Goal: Task Accomplishment & Management: Manage account settings

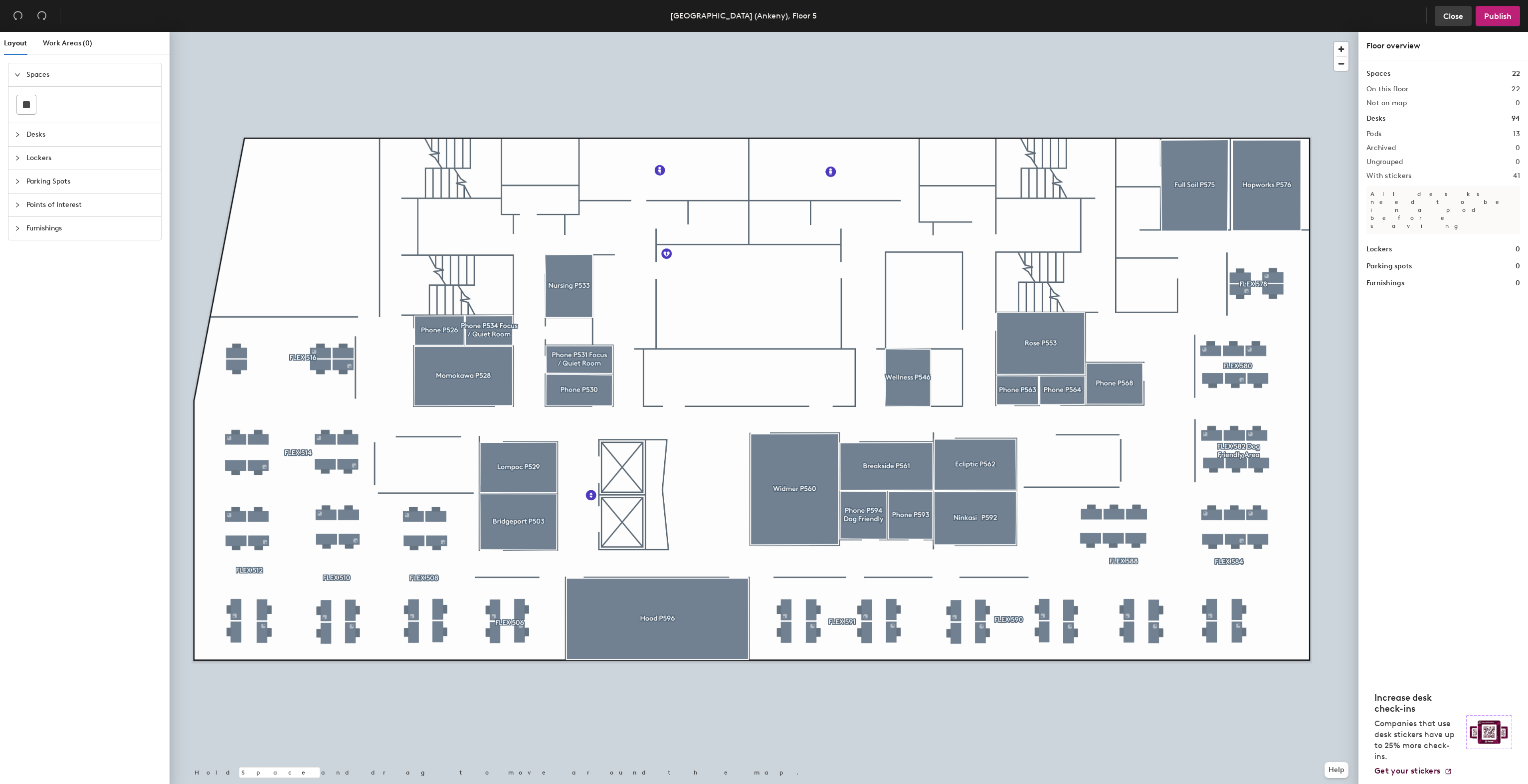
click at [1449, 9] on button "Close" at bounding box center [1453, 16] width 37 height 20
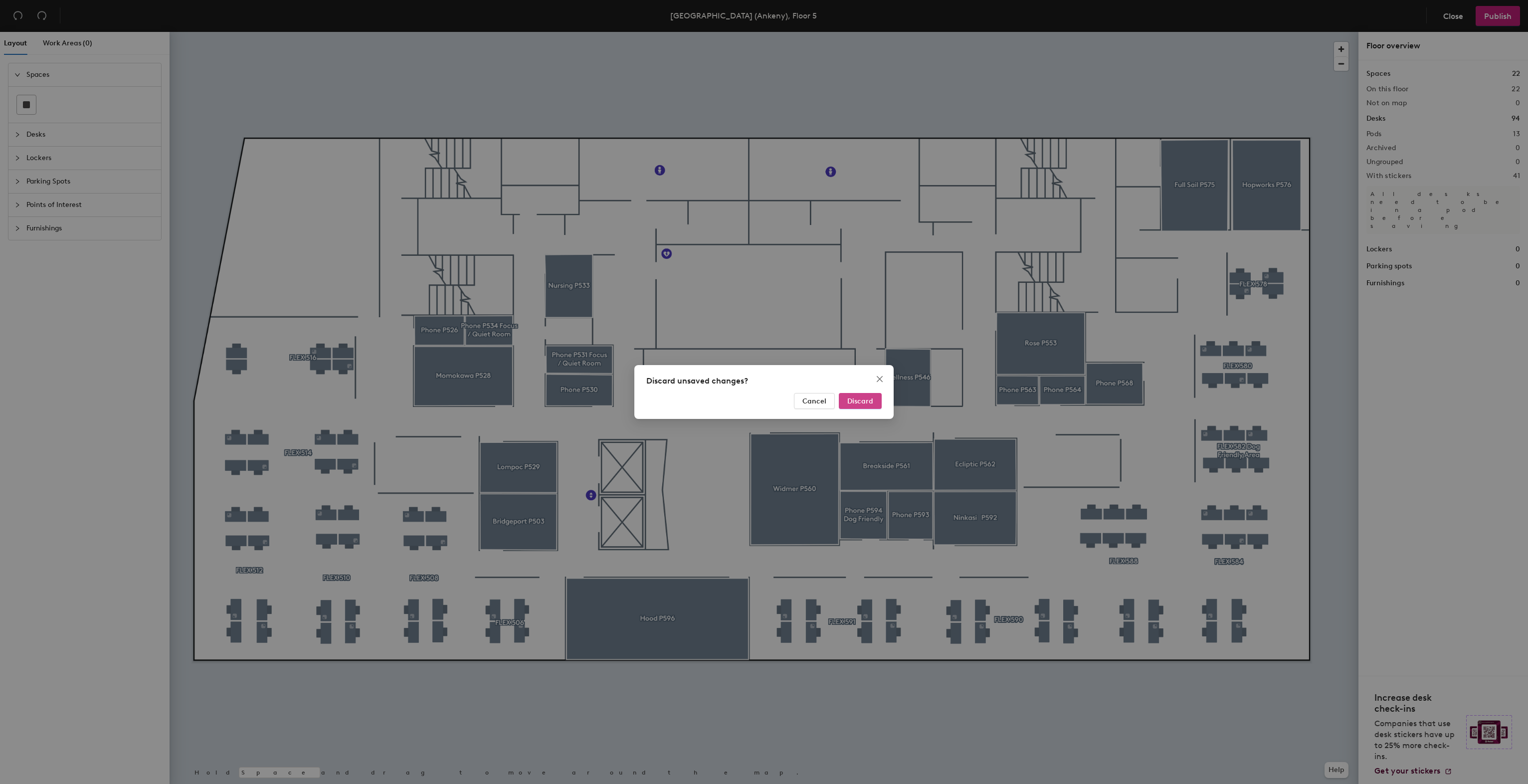
click at [880, 396] on button "Discard" at bounding box center [860, 400] width 43 height 16
click at [876, 396] on button "Discard" at bounding box center [860, 400] width 43 height 16
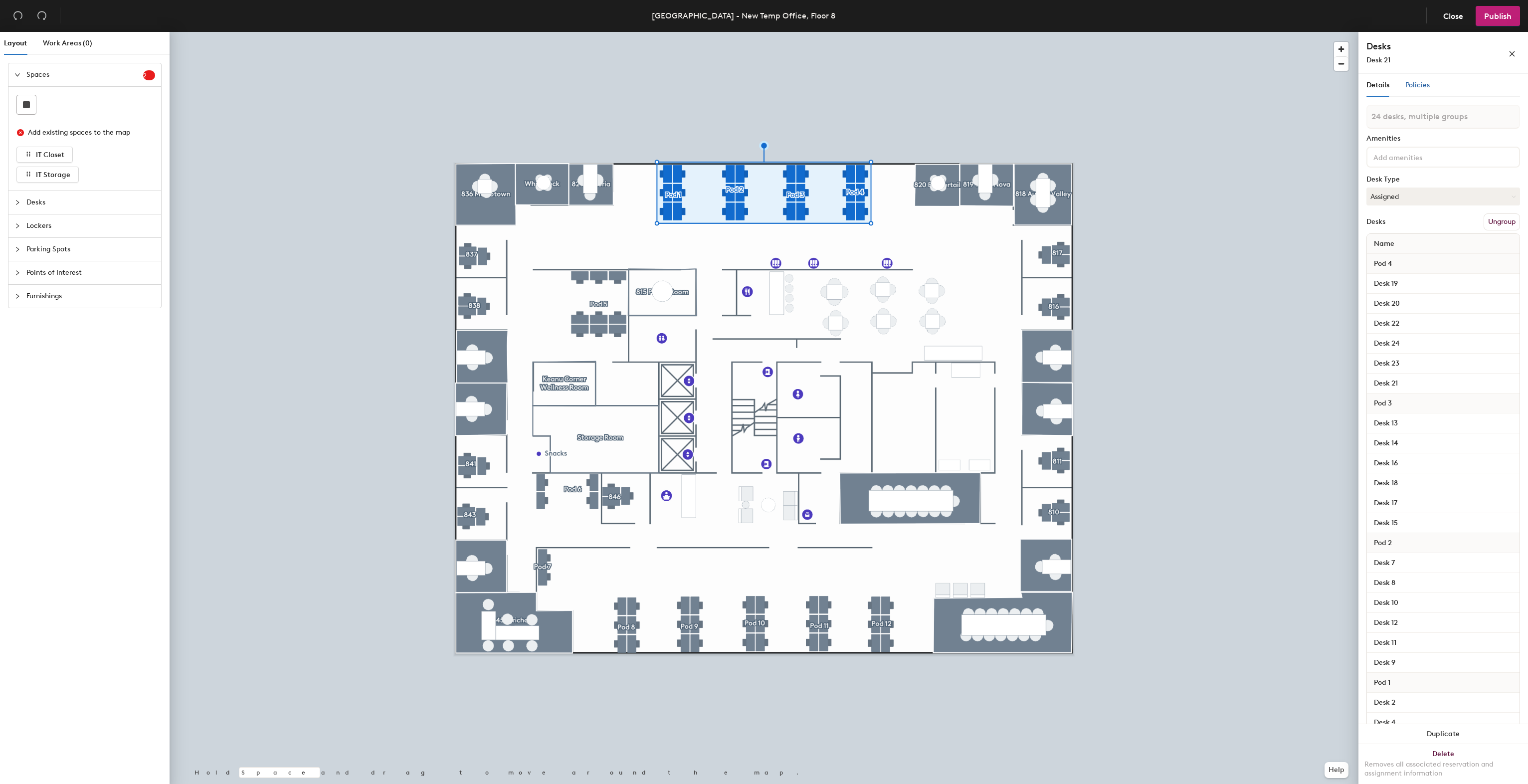
click at [1421, 83] on span "Policies" at bounding box center [1417, 85] width 24 height 8
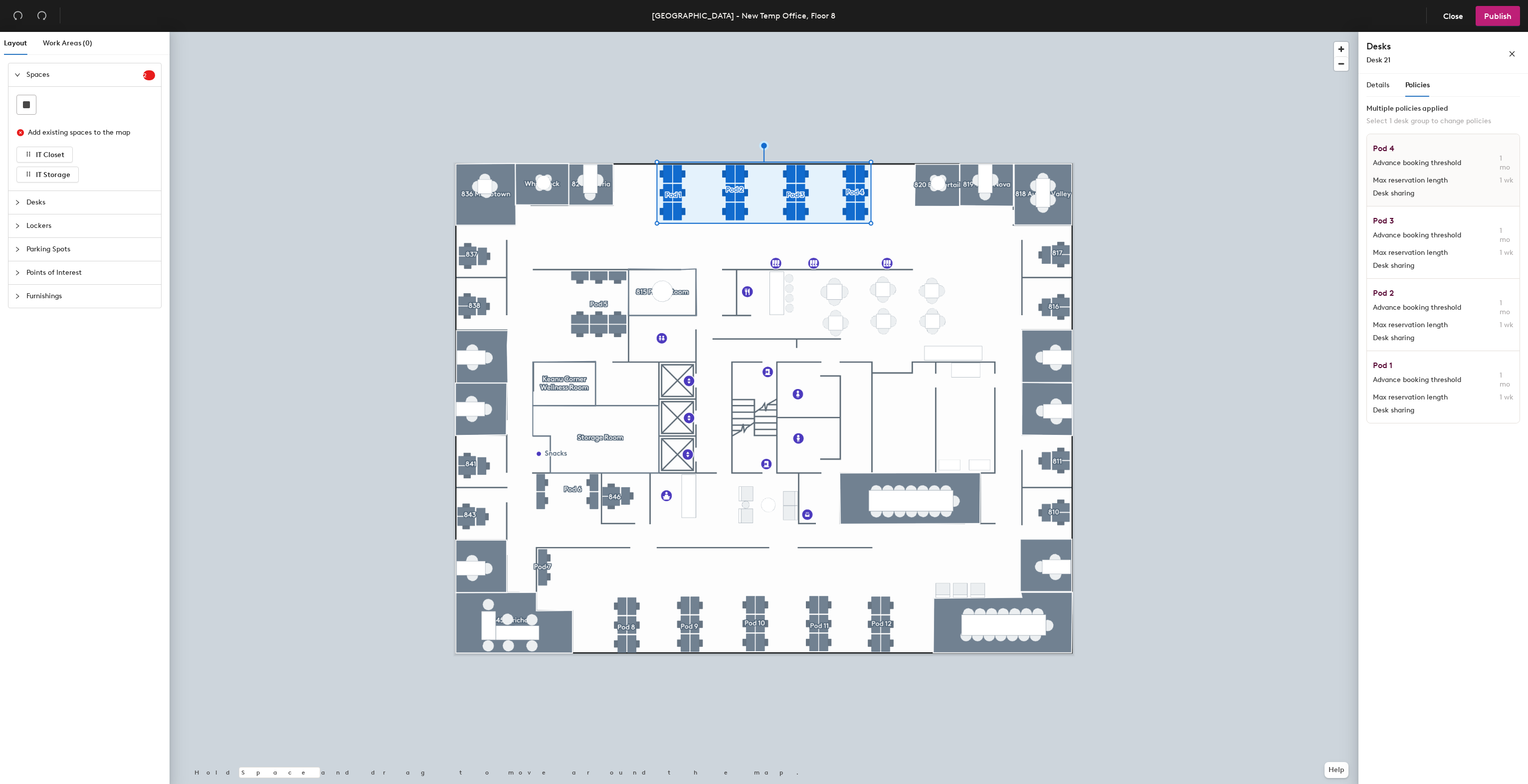
click at [1423, 168] on div "Advance booking threshold 1 mo" at bounding box center [1443, 163] width 141 height 18
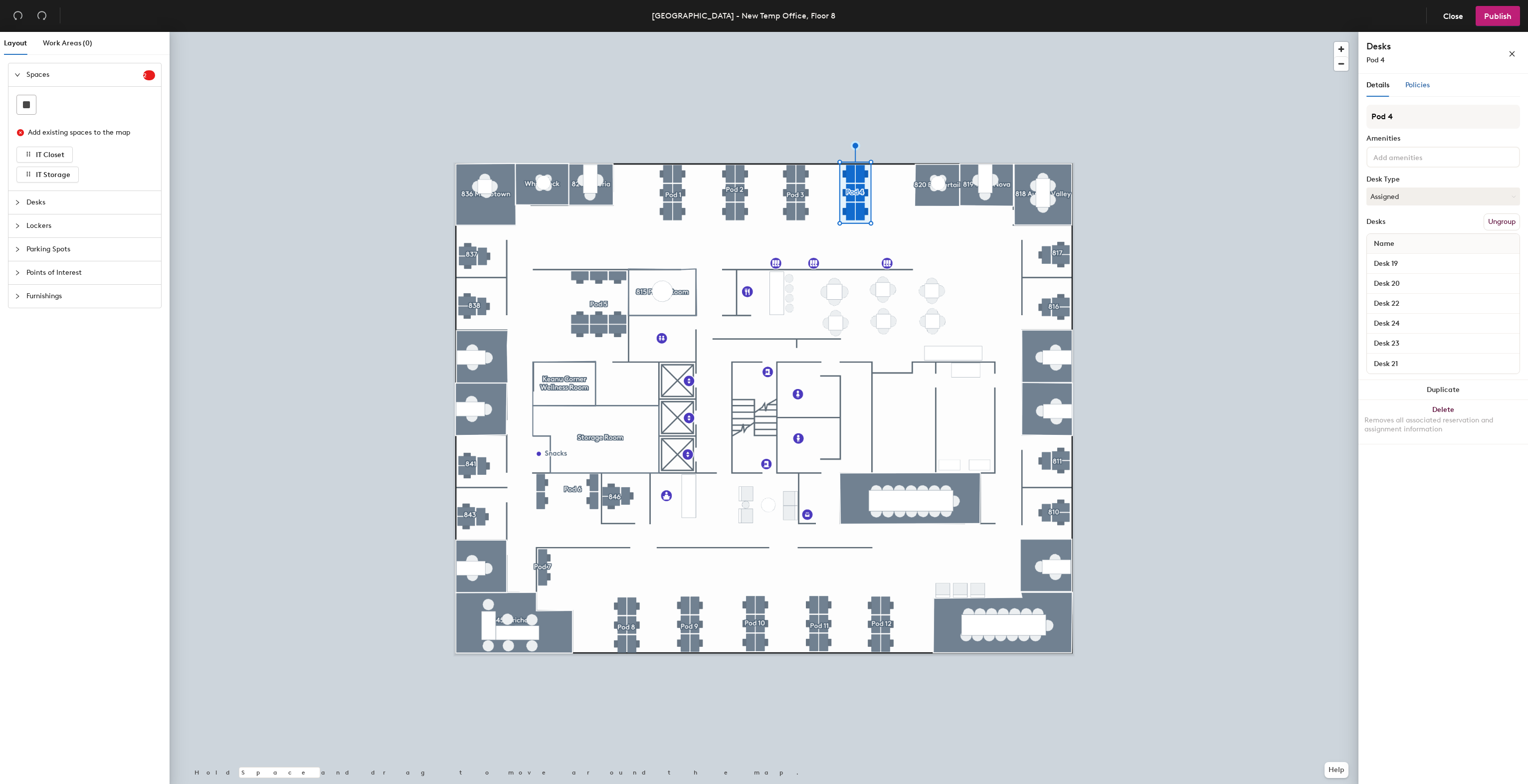
click at [1421, 89] on div "Policies" at bounding box center [1417, 85] width 24 height 11
click at [1420, 85] on span "Policies" at bounding box center [1417, 85] width 24 height 8
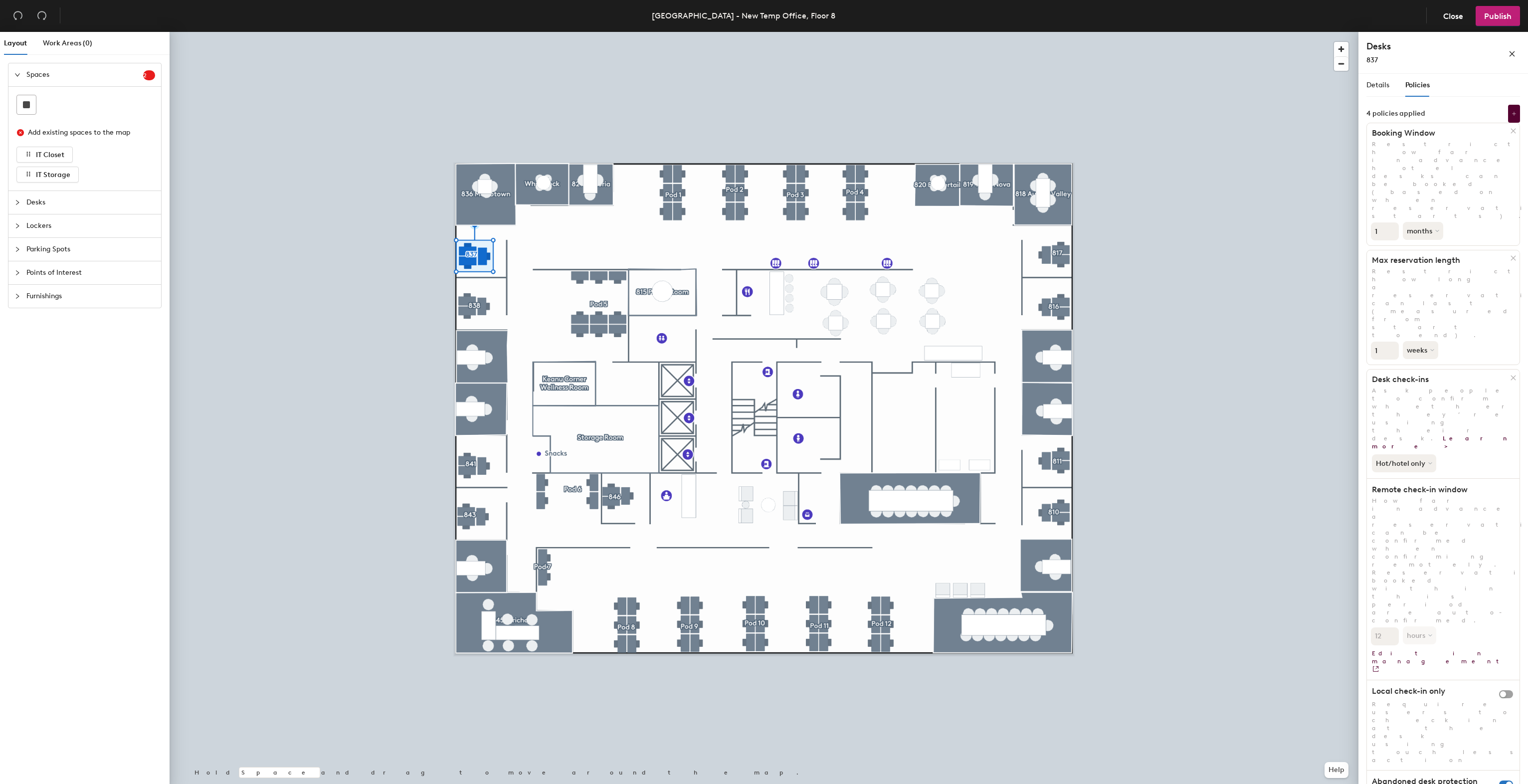
click at [347, 32] on div at bounding box center [764, 32] width 1189 height 0
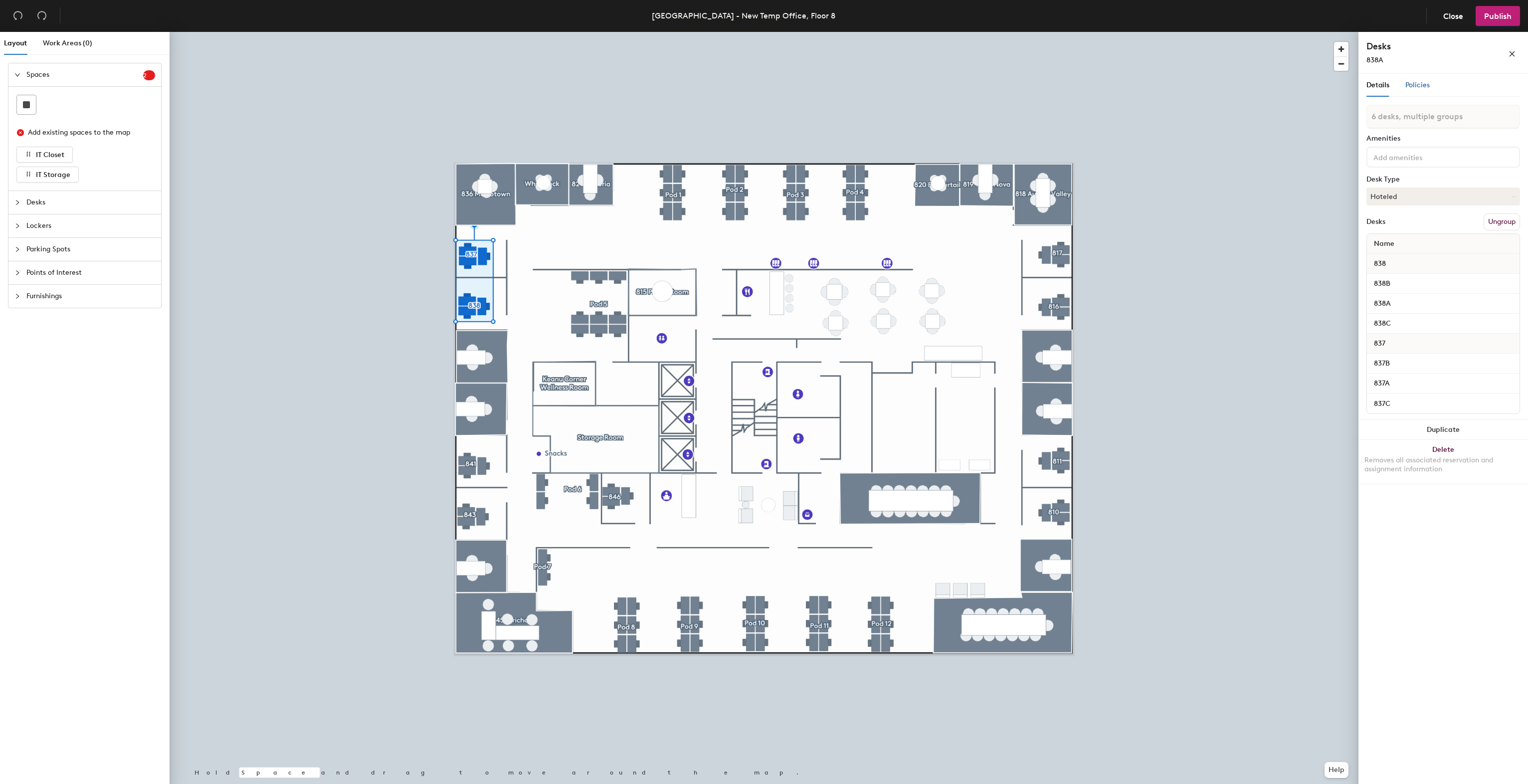
click at [1414, 80] on div "Policies" at bounding box center [1417, 85] width 24 height 11
click at [1420, 86] on span "Policies" at bounding box center [1417, 85] width 24 height 8
click at [1408, 198] on div "Remote check-in window 12 hr" at bounding box center [1443, 207] width 141 height 18
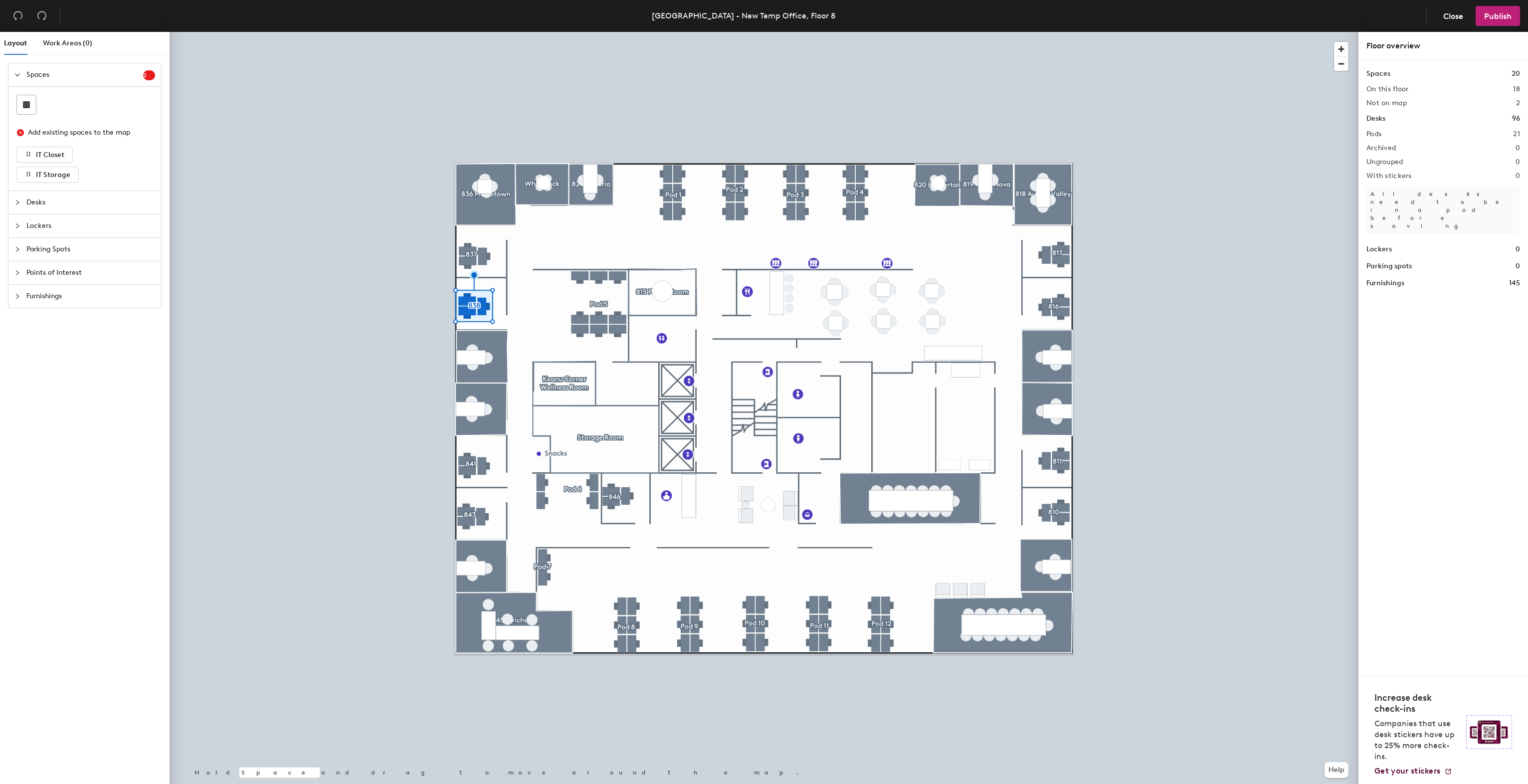
click at [418, 32] on div at bounding box center [764, 32] width 1189 height 0
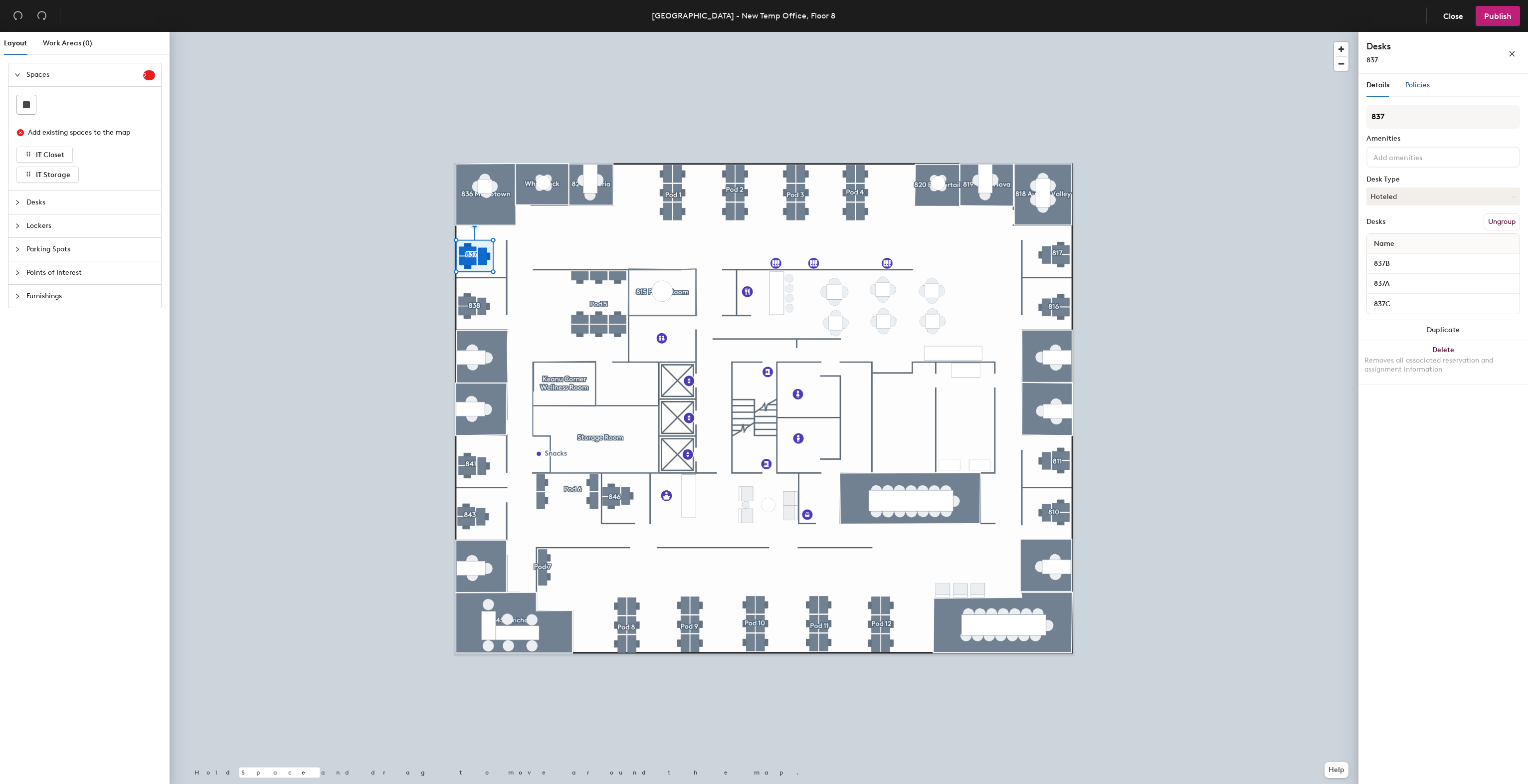
click at [1425, 83] on span "Policies" at bounding box center [1417, 85] width 24 height 8
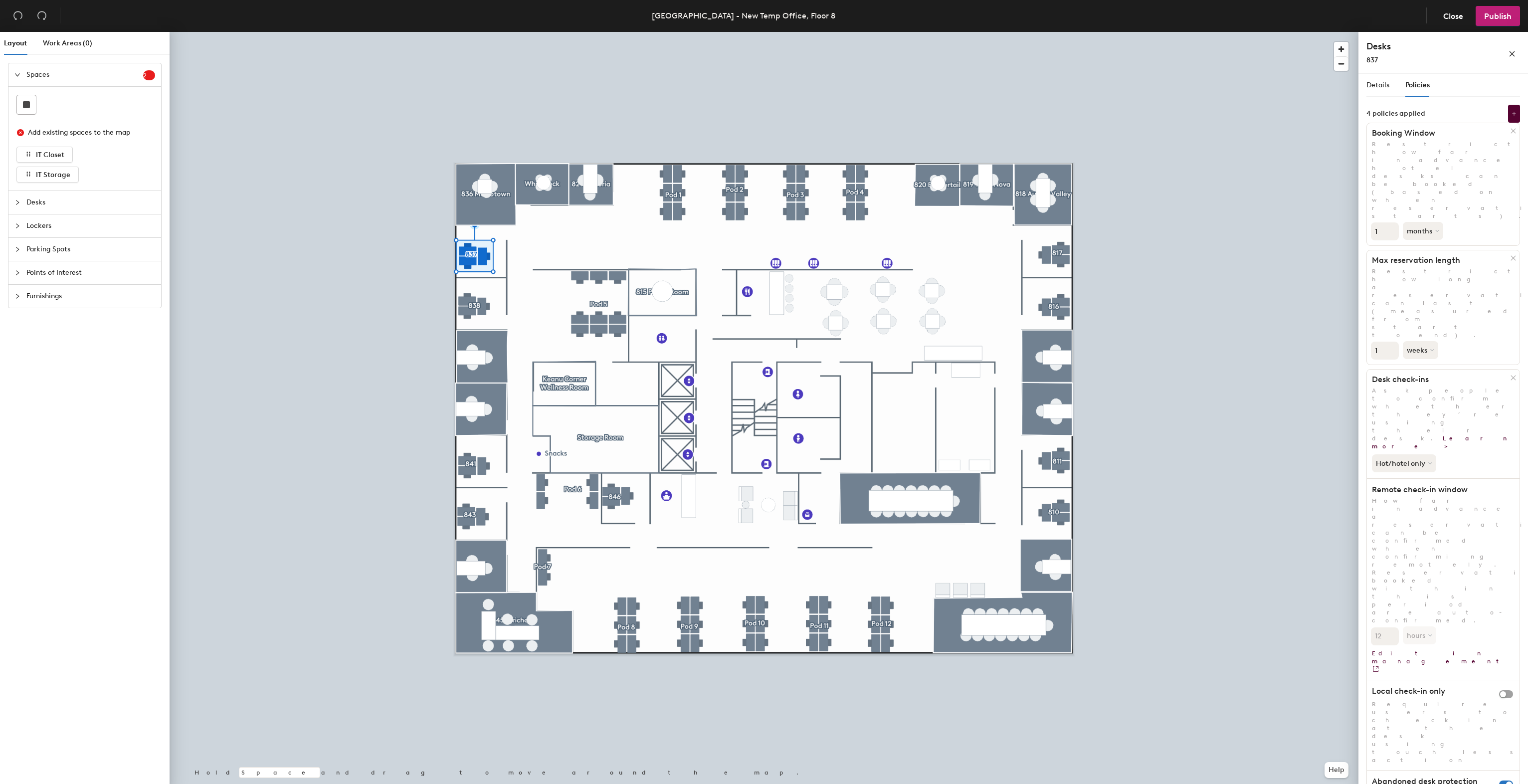
drag, startPoint x: 1378, startPoint y: 478, endPoint x: 1374, endPoint y: 483, distance: 6.4
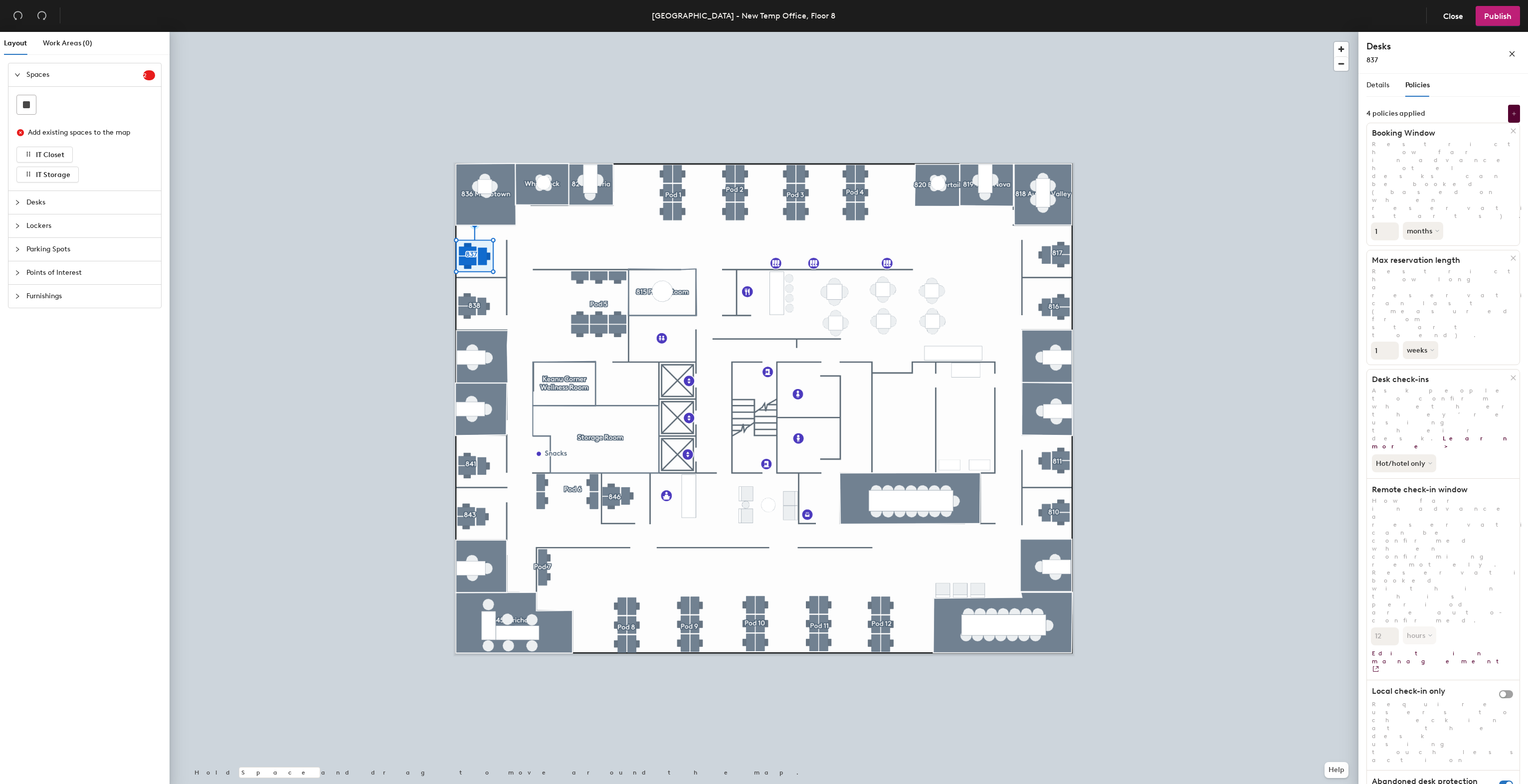
type input "18"
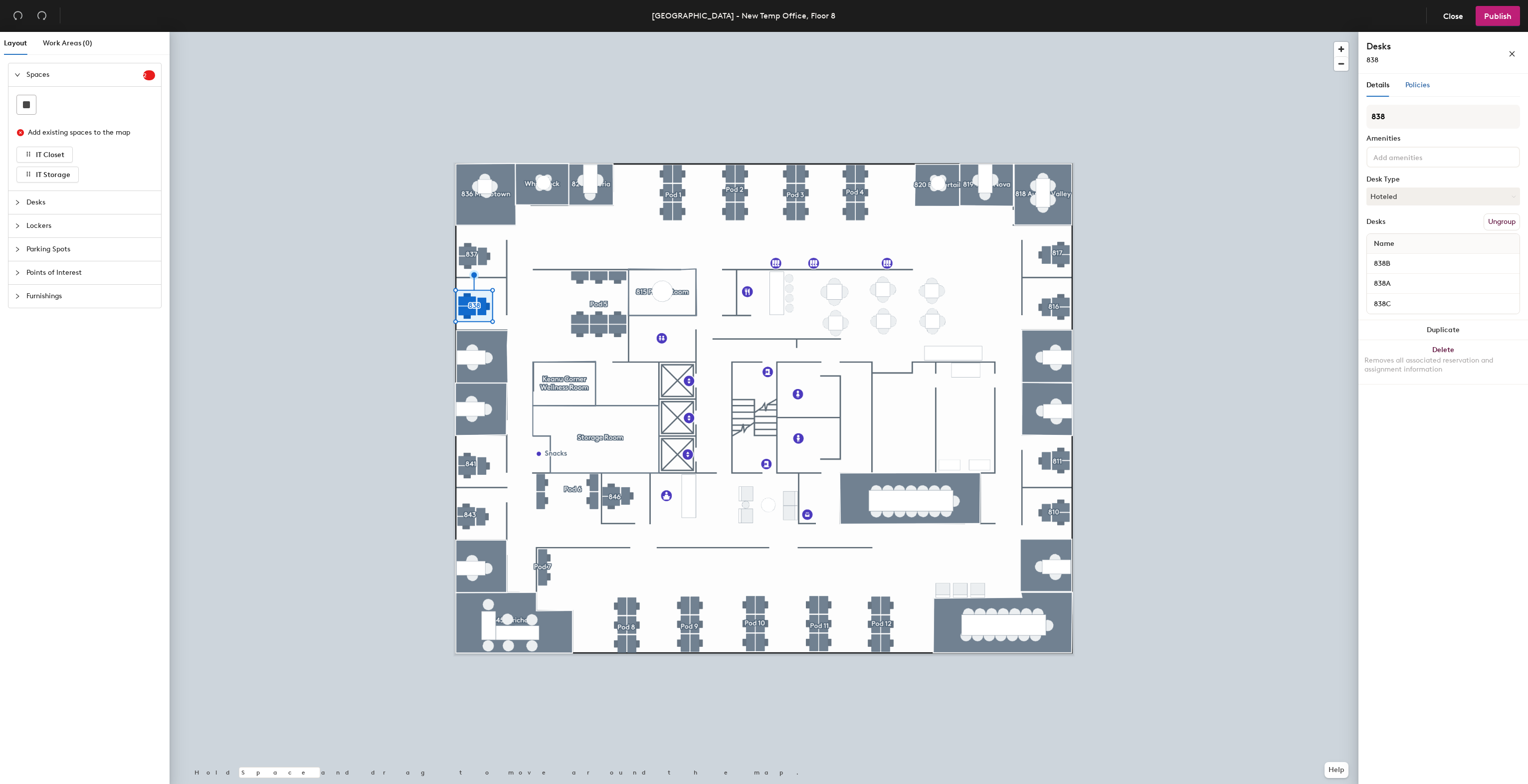
click at [1411, 88] on span "Policies" at bounding box center [1417, 85] width 24 height 8
click at [1411, 76] on div "Policies" at bounding box center [1417, 85] width 24 height 23
click at [1422, 79] on div "Policies" at bounding box center [1417, 85] width 24 height 23
click at [1408, 85] on span "Policies" at bounding box center [1417, 85] width 24 height 8
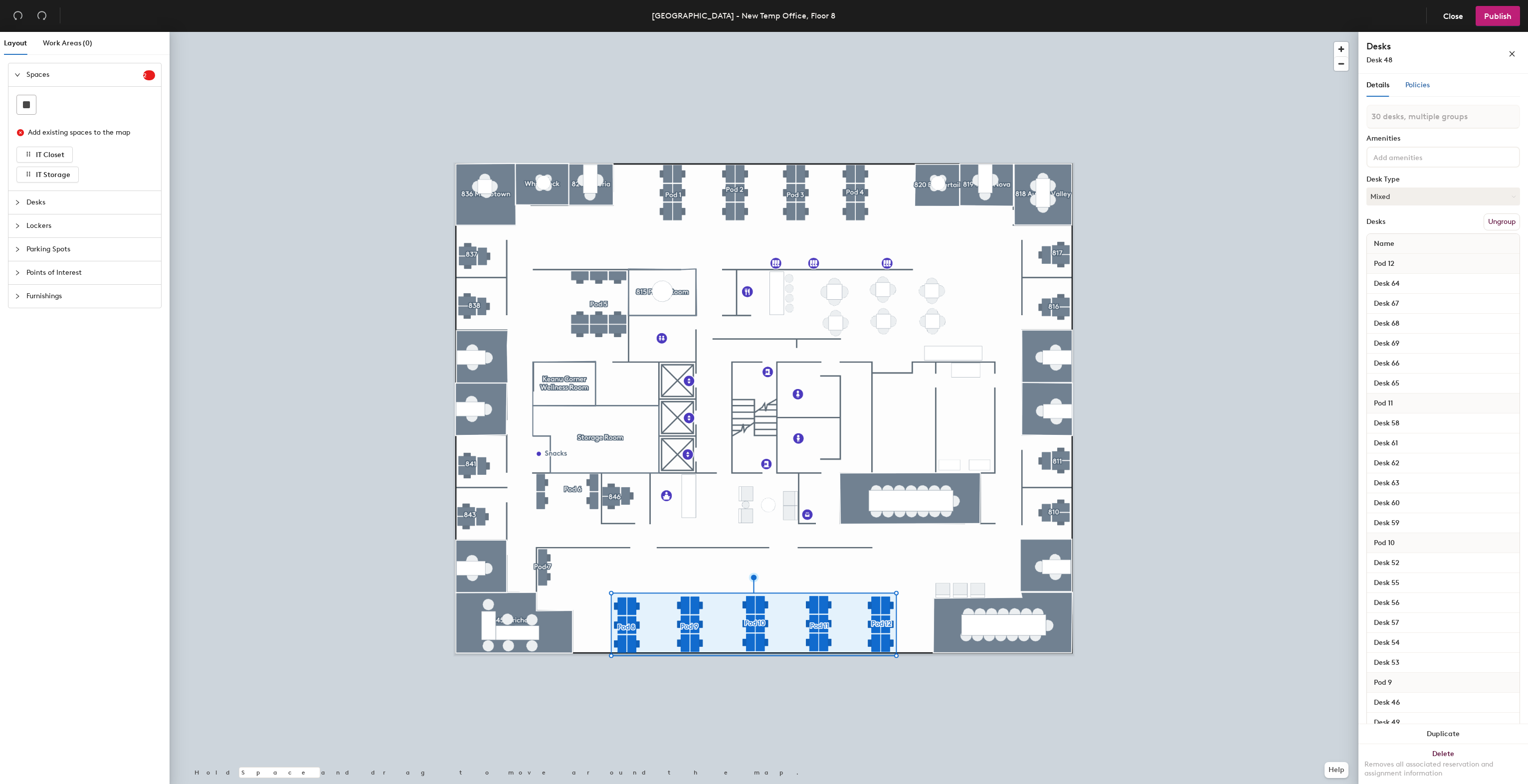
click at [1420, 83] on span "Policies" at bounding box center [1417, 85] width 24 height 8
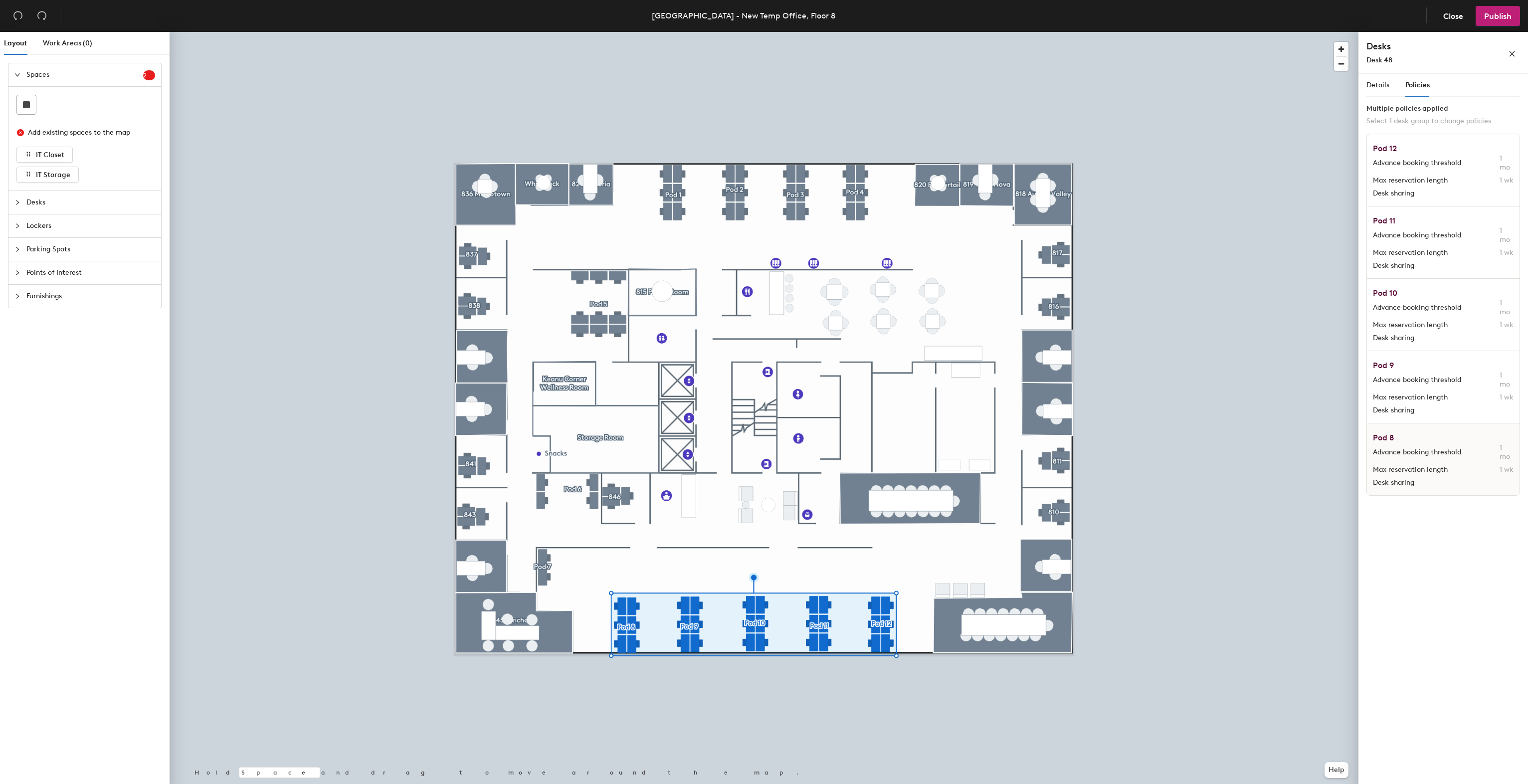
click at [1420, 452] on span "Advance booking threshold" at bounding box center [1437, 452] width 127 height 9
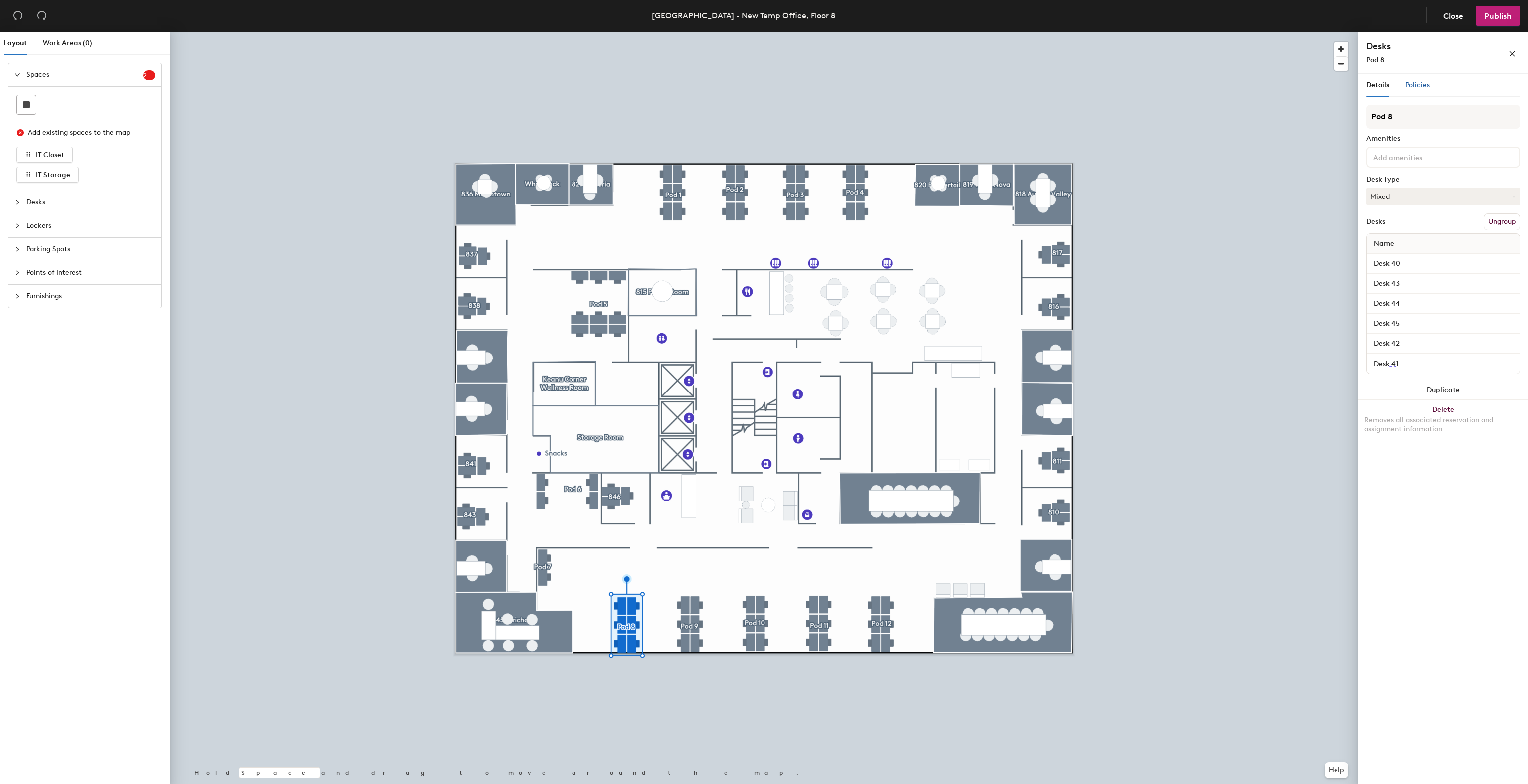
click at [1411, 84] on span "Policies" at bounding box center [1417, 85] width 24 height 8
click at [1514, 50] on span "button" at bounding box center [1512, 53] width 7 height 8
click at [1420, 82] on span "Policies" at bounding box center [1417, 85] width 24 height 8
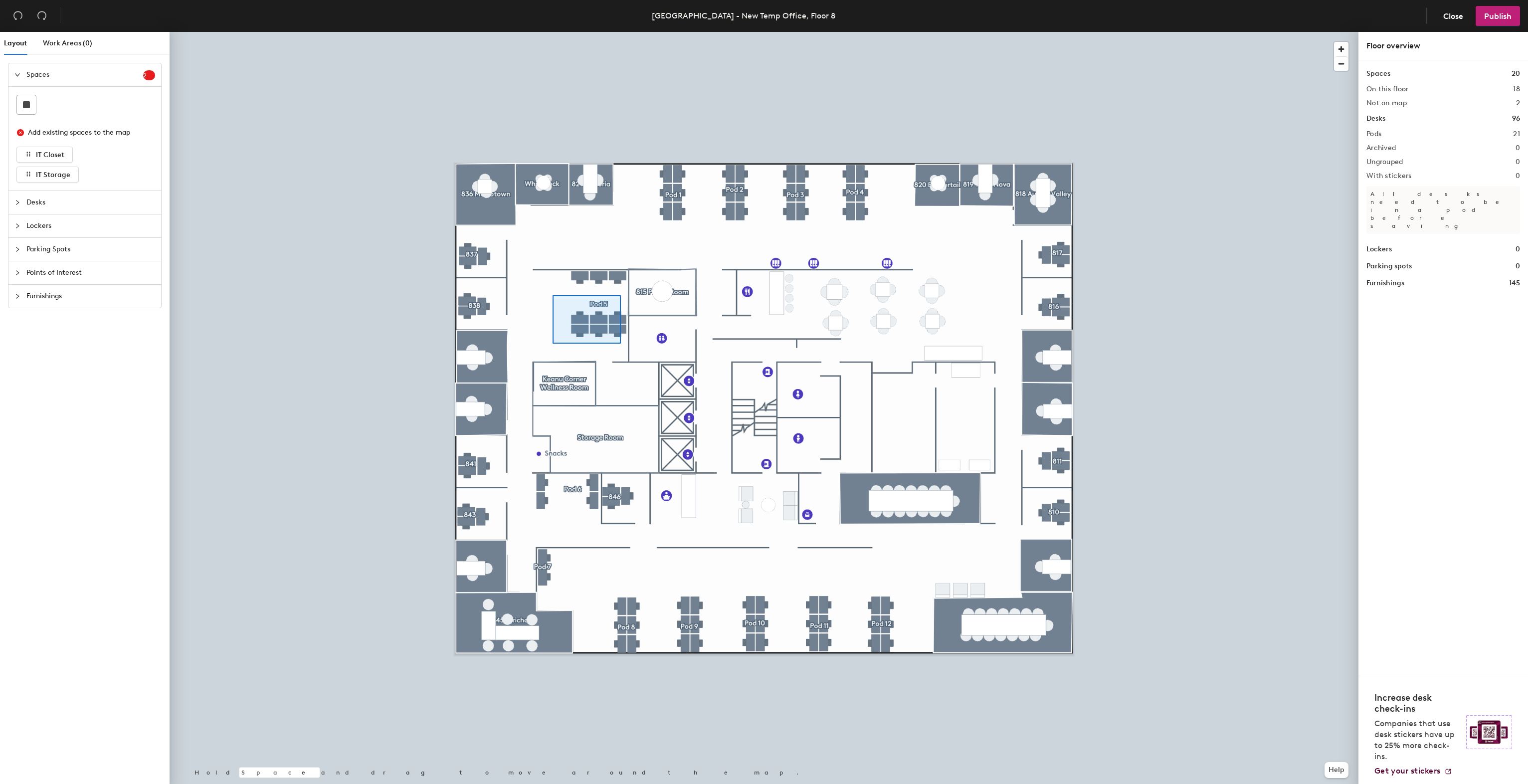
click at [553, 32] on div at bounding box center [764, 32] width 1189 height 0
click at [584, 32] on div at bounding box center [764, 32] width 1189 height 0
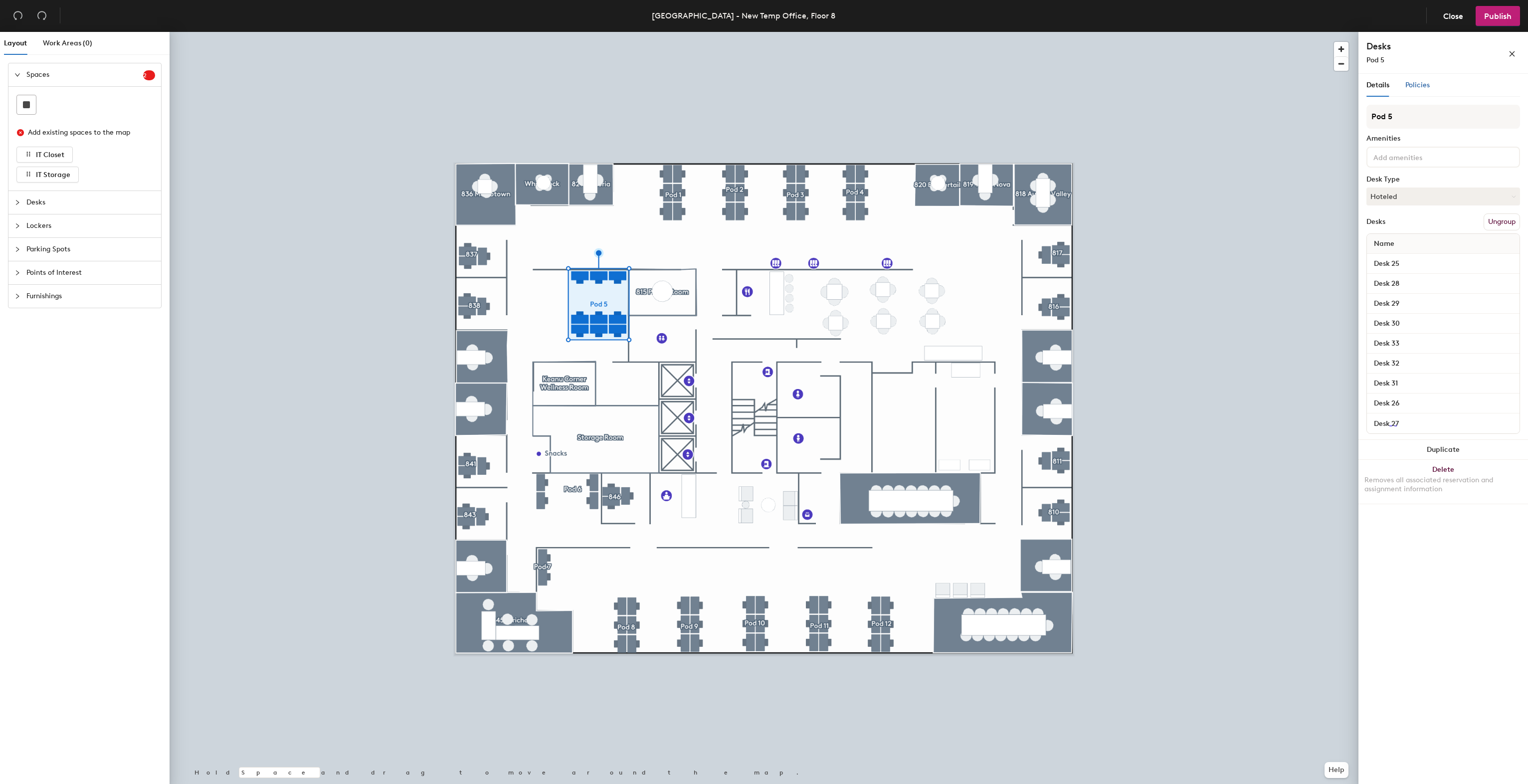
click at [1423, 85] on span "Policies" at bounding box center [1417, 85] width 24 height 8
click at [1423, 86] on span "Policies" at bounding box center [1417, 85] width 24 height 8
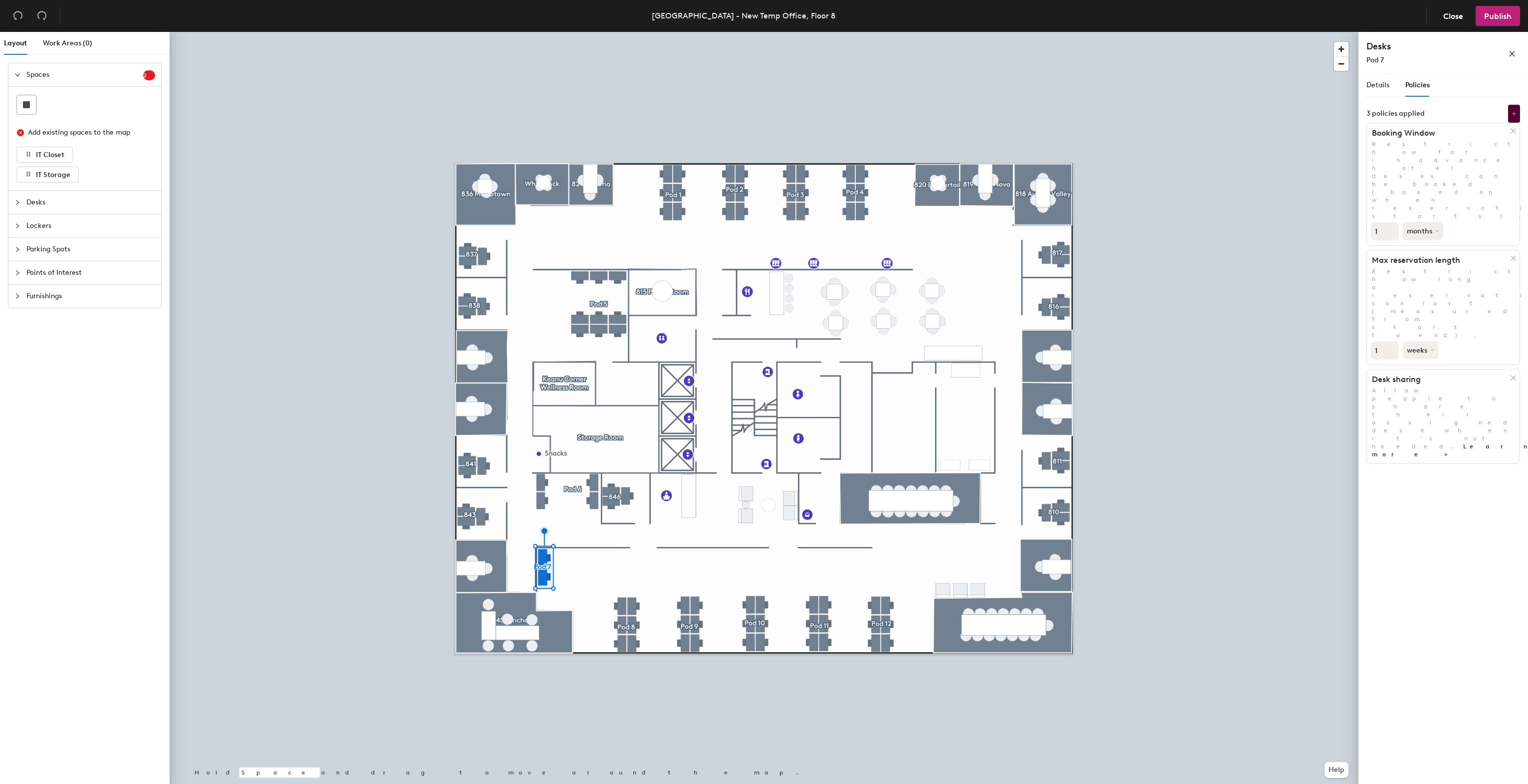
click at [1423, 86] on span "Policies" at bounding box center [1417, 85] width 24 height 8
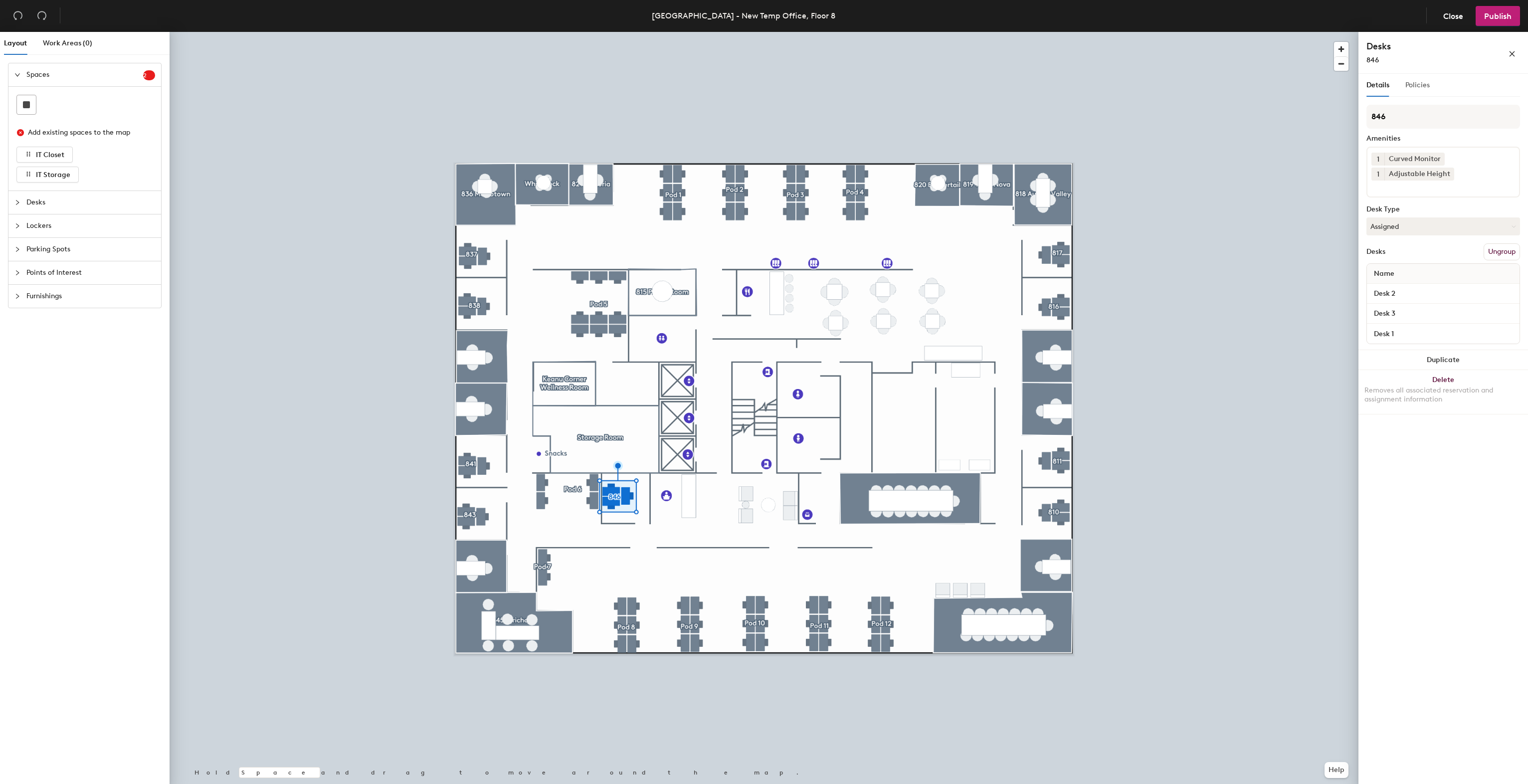
click at [1422, 92] on div "Policies" at bounding box center [1417, 85] width 24 height 23
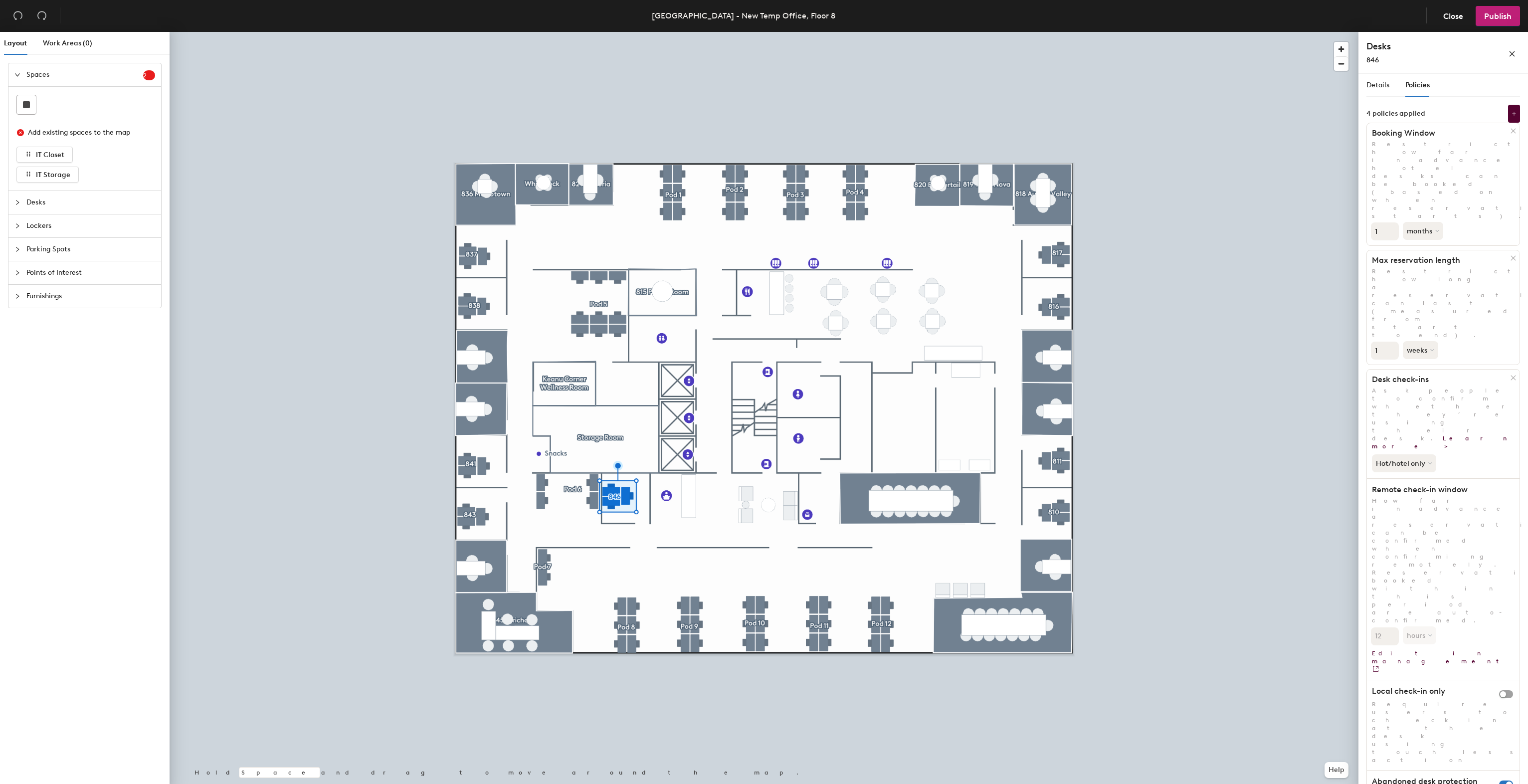
click at [1349, 492] on div "Layout Work Areas (0) Spaces 2 Add existing spaces to the map IT Closet IT Stor…" at bounding box center [764, 410] width 1528 height 756
type input "18"
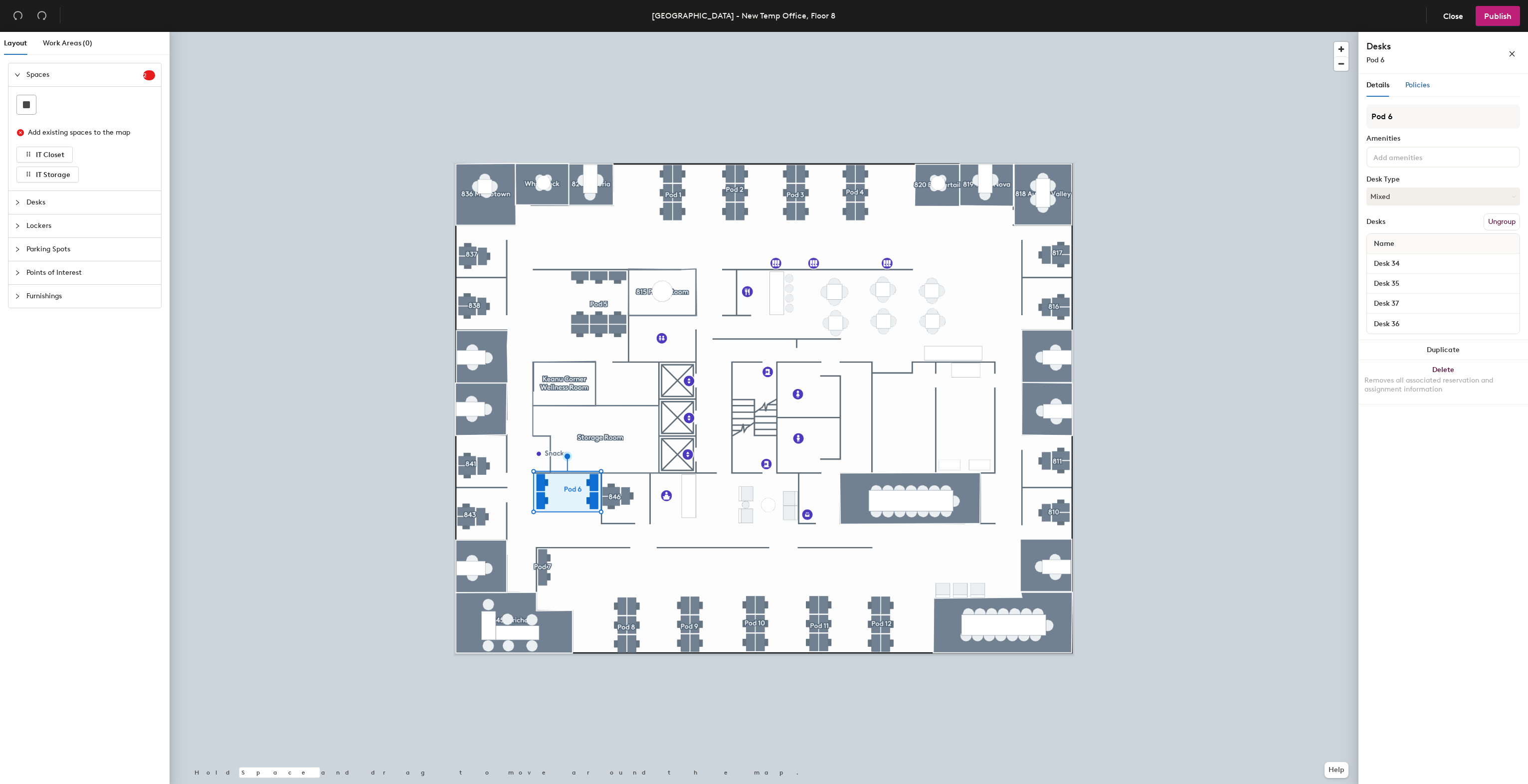
click at [1426, 82] on span "Policies" at bounding box center [1417, 85] width 24 height 8
click at [1481, 14] on button "Publish" at bounding box center [1498, 16] width 44 height 20
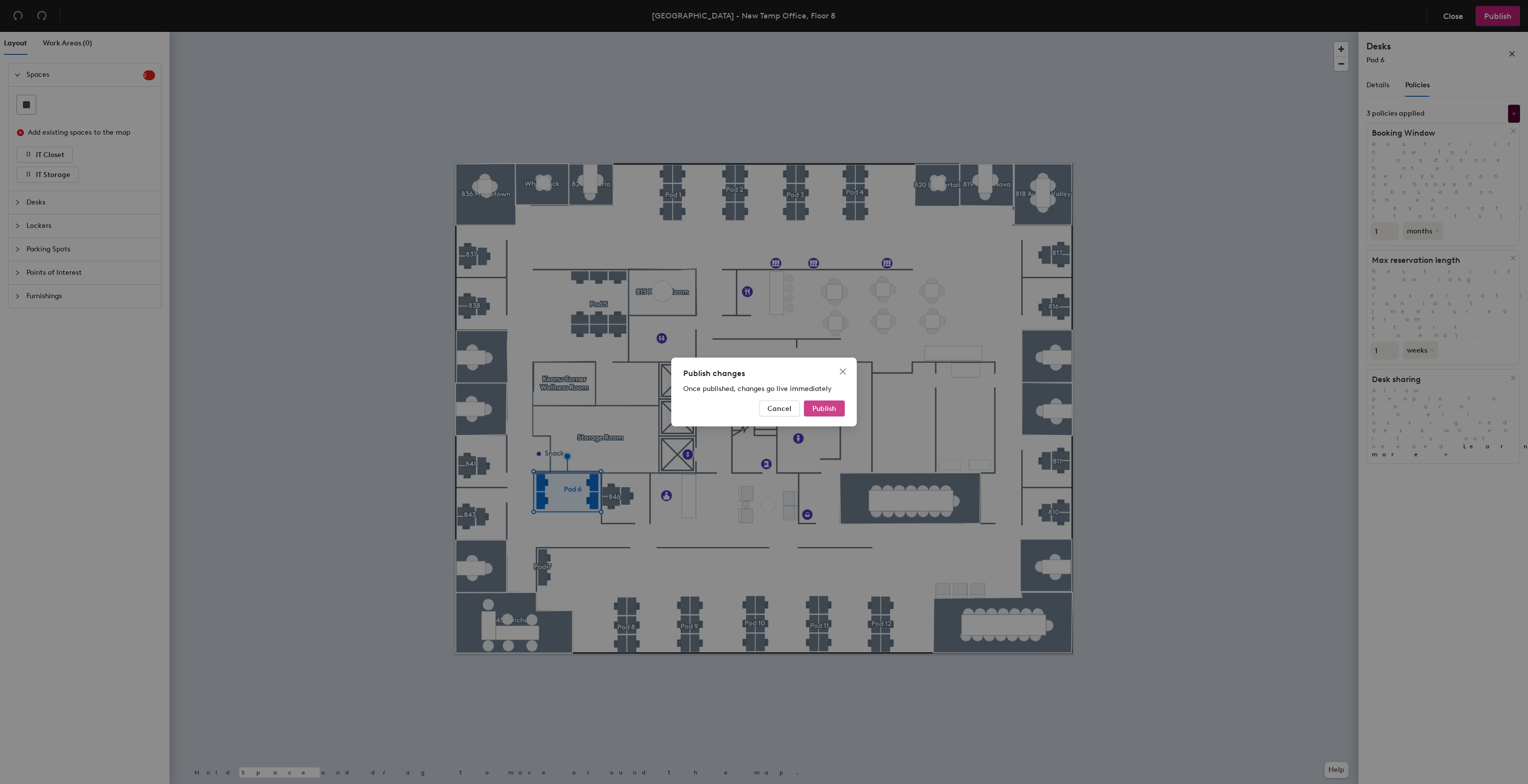
click at [829, 409] on span "Publish" at bounding box center [825, 409] width 24 height 8
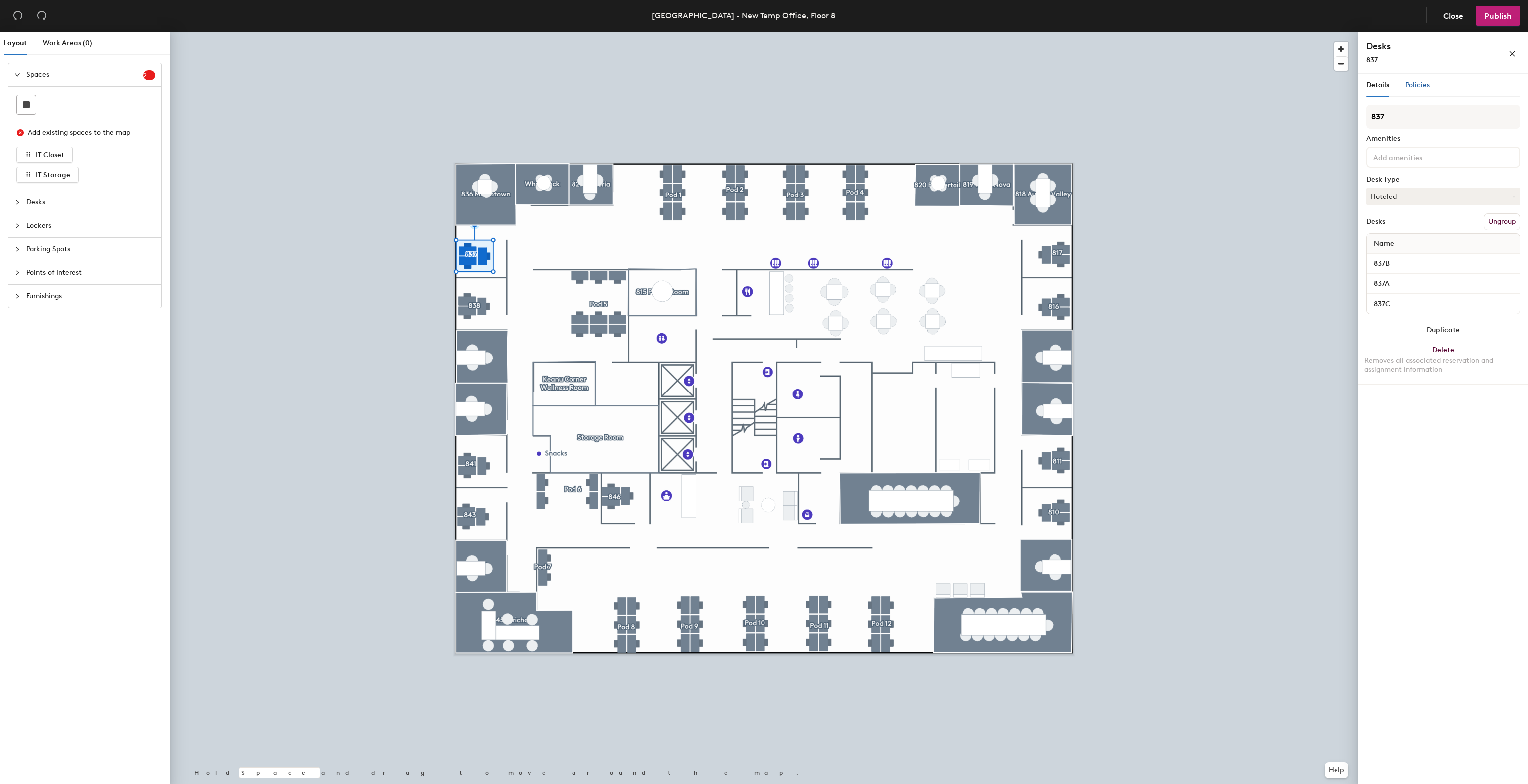
click at [1428, 82] on span "Policies" at bounding box center [1417, 85] width 24 height 8
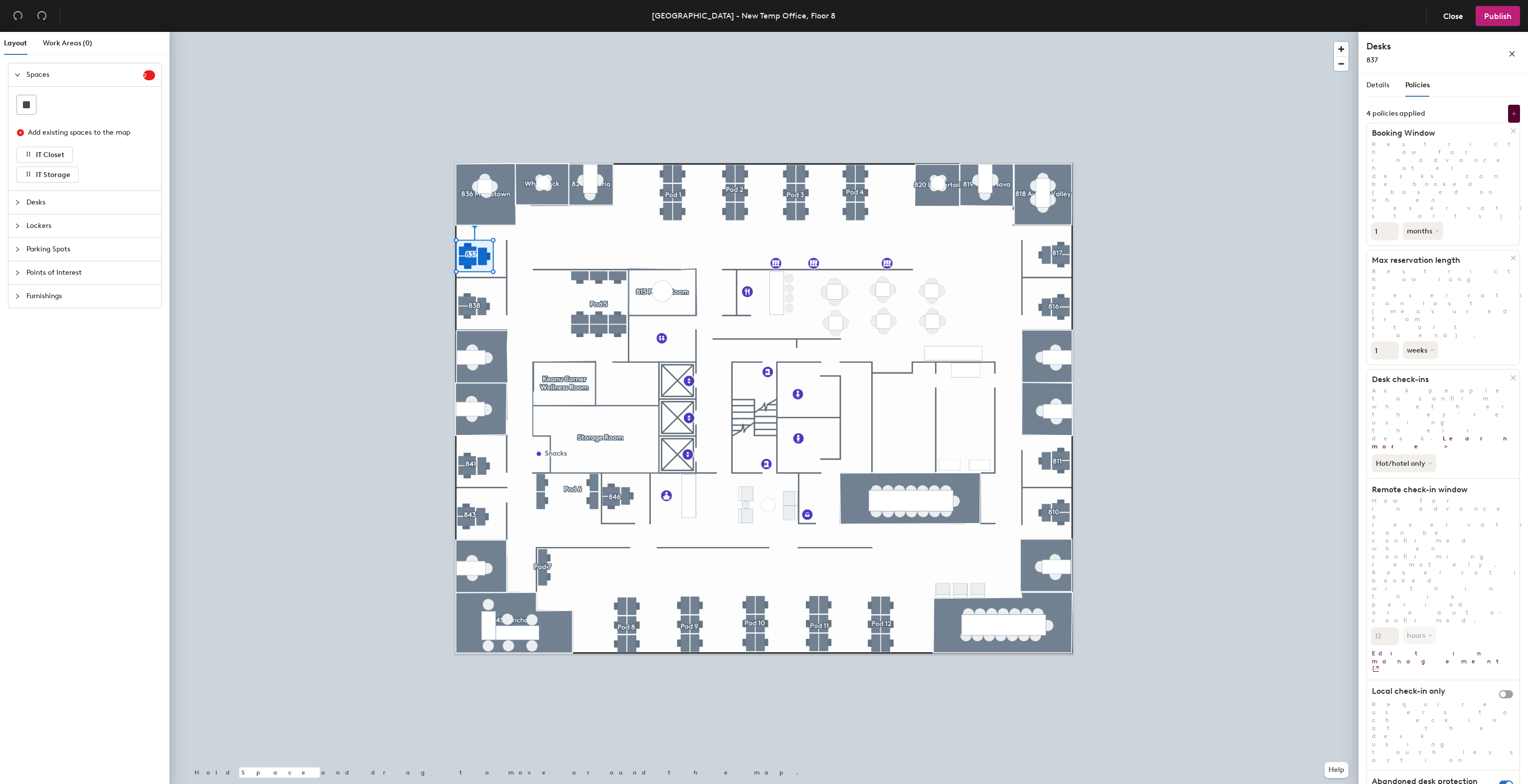
type input "18"
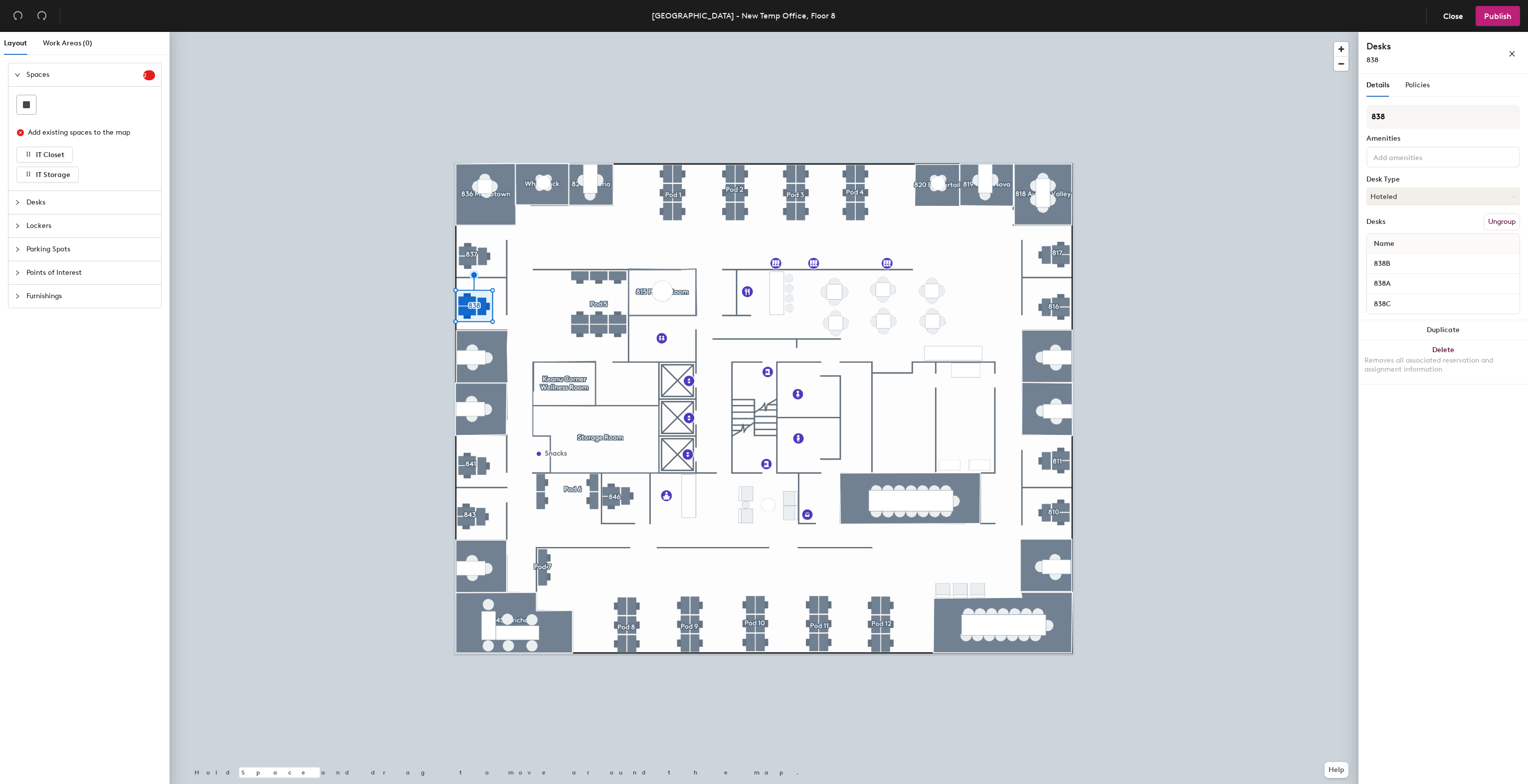
click at [1434, 89] on div "Details Policies" at bounding box center [1443, 85] width 154 height 23
click at [1417, 77] on div "Policies" at bounding box center [1417, 85] width 24 height 23
click at [1414, 78] on div "Policies" at bounding box center [1417, 85] width 24 height 23
click at [1425, 83] on span "Policies" at bounding box center [1417, 85] width 24 height 8
click at [1409, 82] on span "Policies" at bounding box center [1417, 85] width 24 height 8
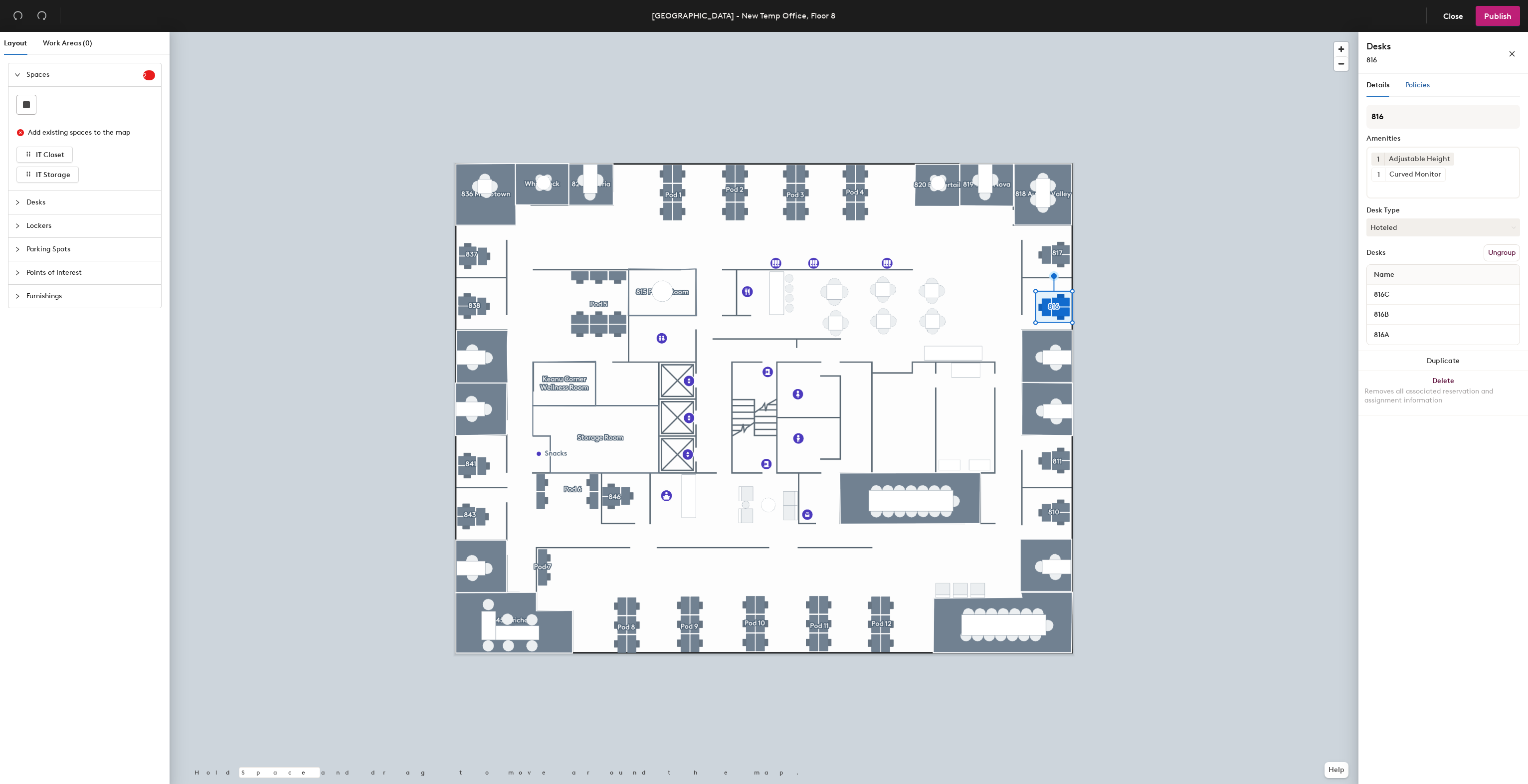
click at [1413, 90] on div "Policies" at bounding box center [1417, 85] width 24 height 11
click at [1432, 81] on div "Details Policies" at bounding box center [1443, 85] width 154 height 23
click at [1424, 81] on span "Policies" at bounding box center [1417, 85] width 24 height 8
click at [1419, 84] on span "Policies" at bounding box center [1417, 85] width 24 height 8
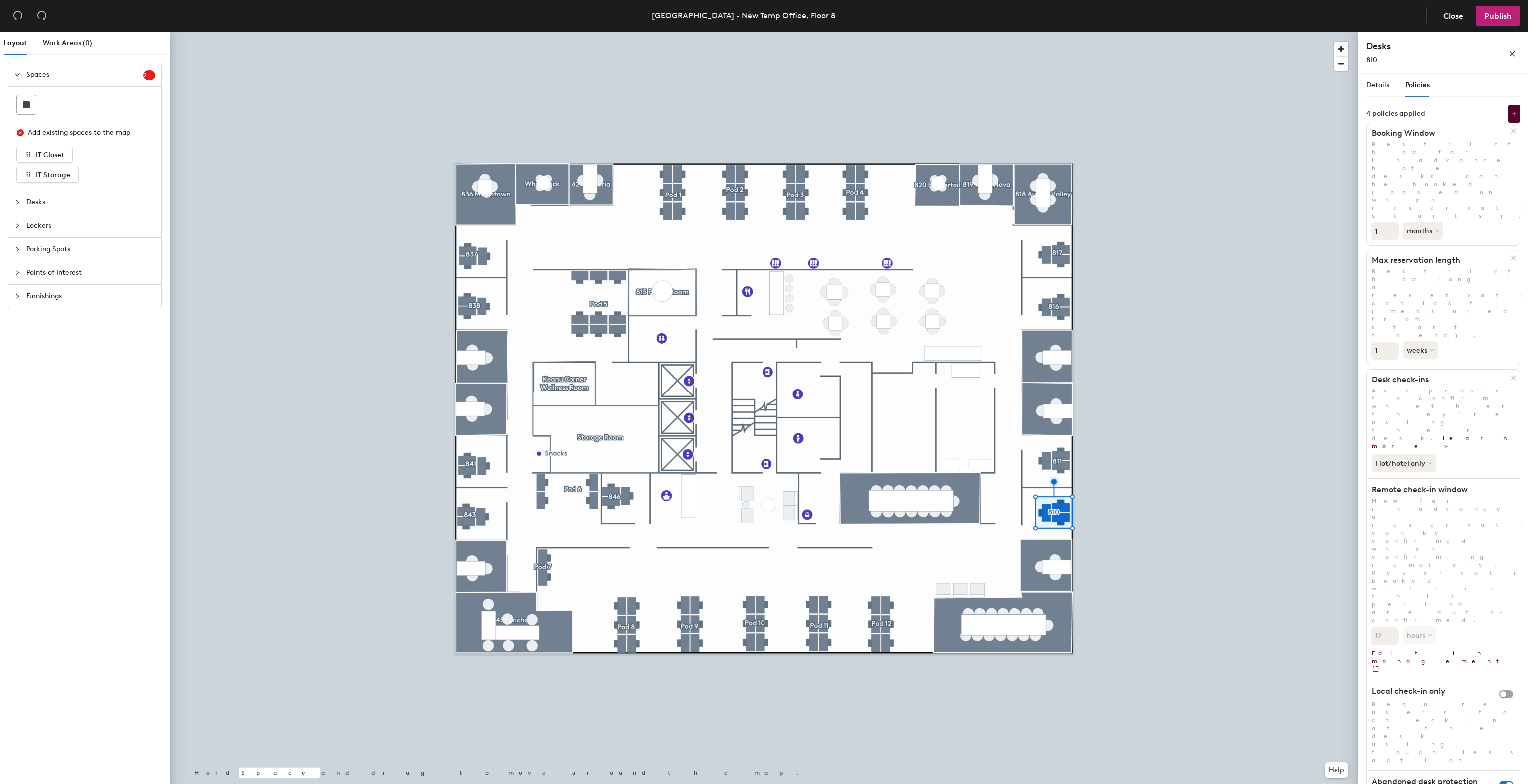
drag, startPoint x: 1383, startPoint y: 480, endPoint x: 1371, endPoint y: 480, distance: 12.0
click at [1495, 16] on span "Publish" at bounding box center [1498, 16] width 27 height 9
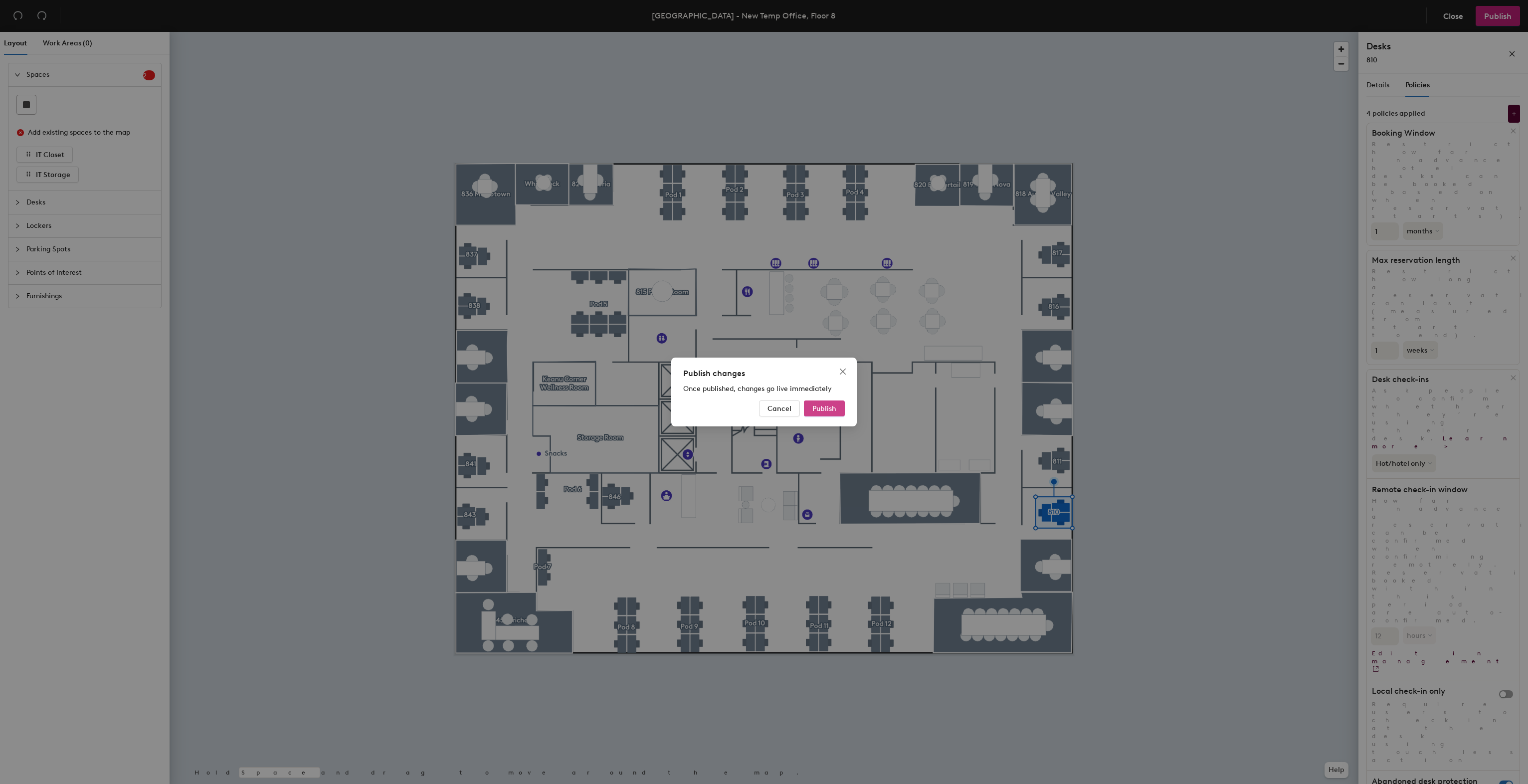
click at [827, 408] on span "Publish" at bounding box center [825, 409] width 24 height 8
